Goal: Check status: Check status

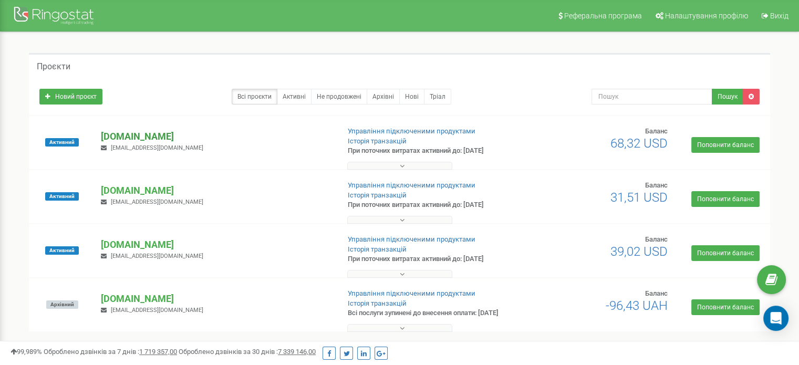
click at [132, 137] on p "[DOMAIN_NAME]" at bounding box center [216, 137] width 230 height 14
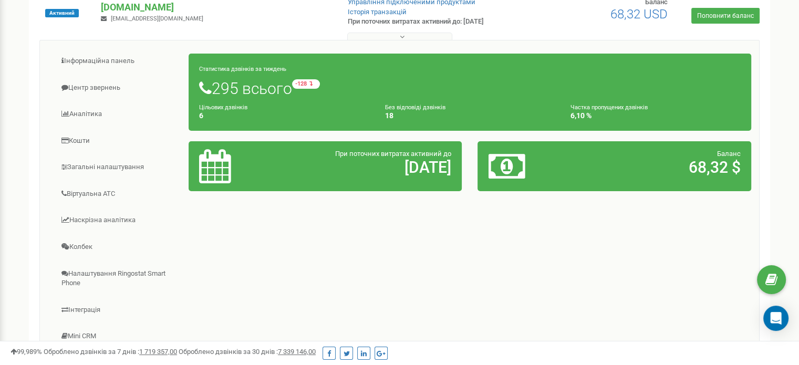
scroll to position [105, 0]
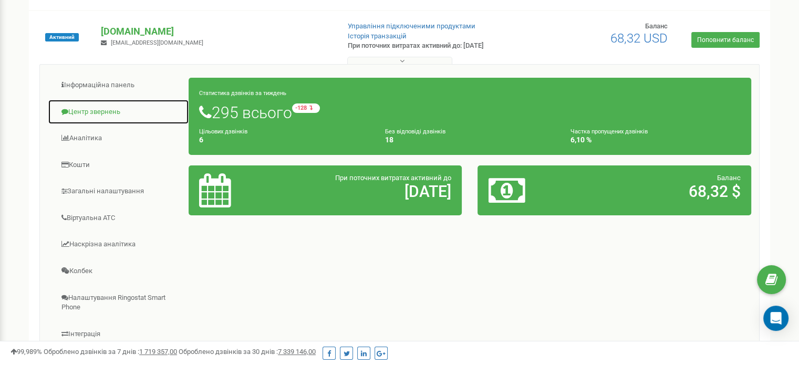
click at [99, 110] on link "Центр звернень" at bounding box center [118, 112] width 141 height 26
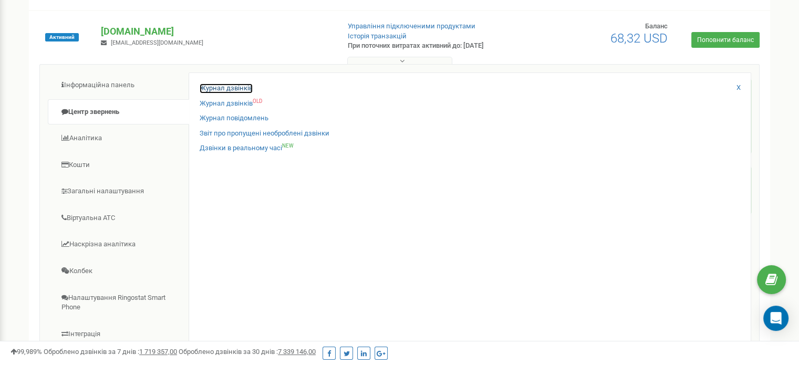
click at [231, 89] on link "Журнал дзвінків" at bounding box center [226, 89] width 53 height 10
